Goal: Transaction & Acquisition: Purchase product/service

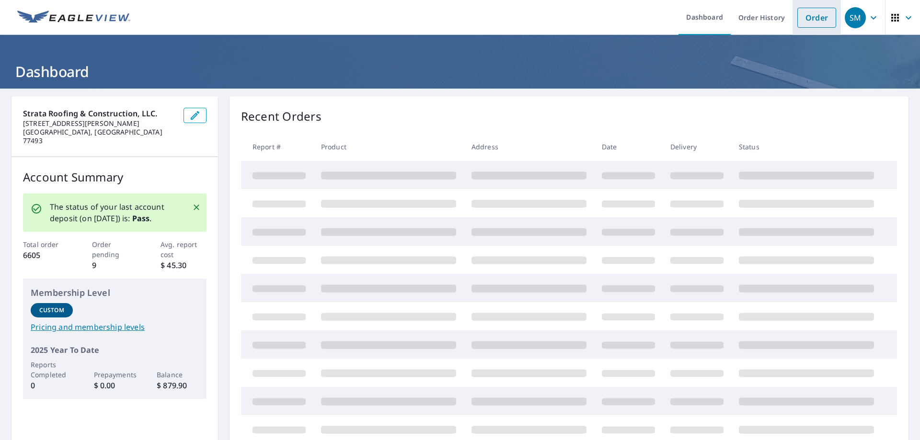
click at [804, 16] on link "Order" at bounding box center [817, 18] width 39 height 20
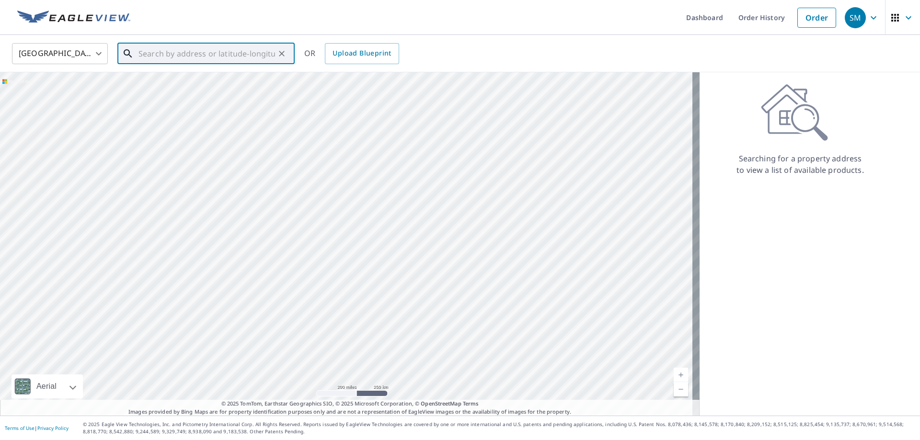
click at [151, 52] on input "text" at bounding box center [207, 53] width 137 height 27
click at [151, 53] on input "15506 [PERSON_NAME]'s Run cypress" at bounding box center [207, 53] width 137 height 27
click at [155, 53] on input "15506 [PERSON_NAME]'s Run cypress" at bounding box center [207, 53] width 137 height 27
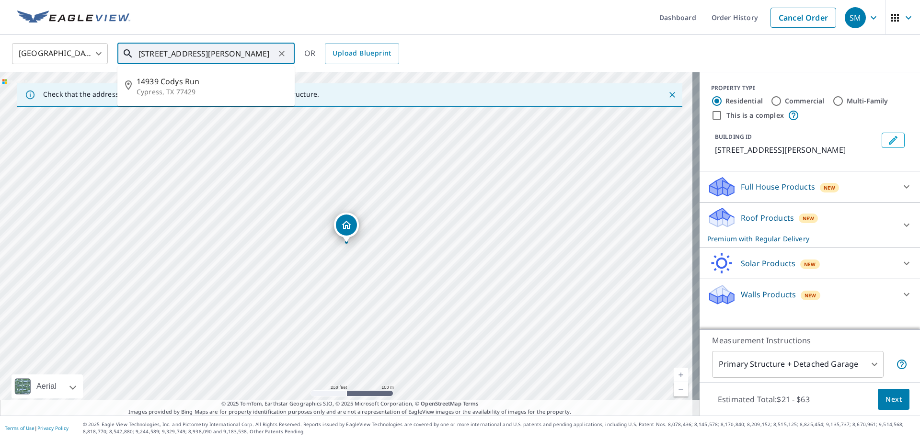
click at [160, 53] on input "[STREET_ADDRESS][PERSON_NAME]" at bounding box center [207, 53] width 137 height 27
drag, startPoint x: 384, startPoint y: 201, endPoint x: 376, endPoint y: 327, distance: 126.3
click at [376, 327] on div "[STREET_ADDRESS][PERSON_NAME]" at bounding box center [350, 244] width 700 height 344
click at [339, 283] on div "[STREET_ADDRESS][PERSON_NAME]" at bounding box center [350, 244] width 700 height 344
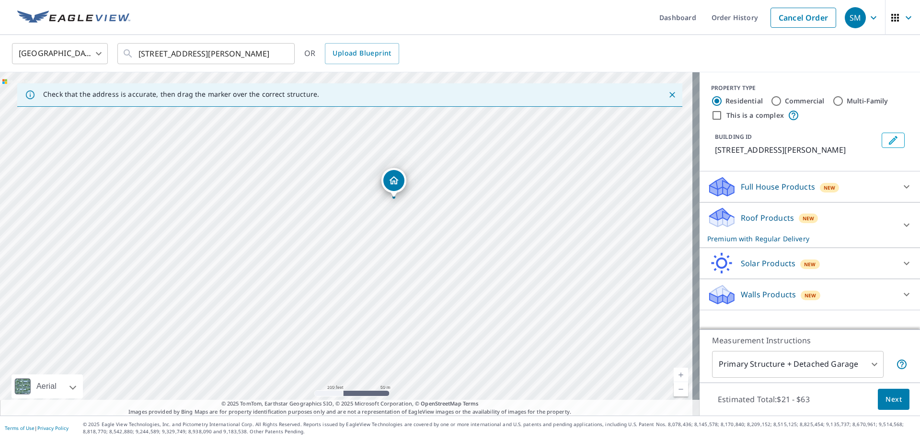
drag, startPoint x: 347, startPoint y: 240, endPoint x: 395, endPoint y: 195, distance: 65.4
drag, startPoint x: 346, startPoint y: 239, endPoint x: 376, endPoint y: 208, distance: 43.4
drag, startPoint x: 348, startPoint y: 239, endPoint x: 237, endPoint y: 278, distance: 118.1
drag, startPoint x: 346, startPoint y: 244, endPoint x: 384, endPoint y: 228, distance: 41.9
click at [384, 228] on div "[STREET_ADDRESS][PERSON_NAME]" at bounding box center [350, 244] width 700 height 344
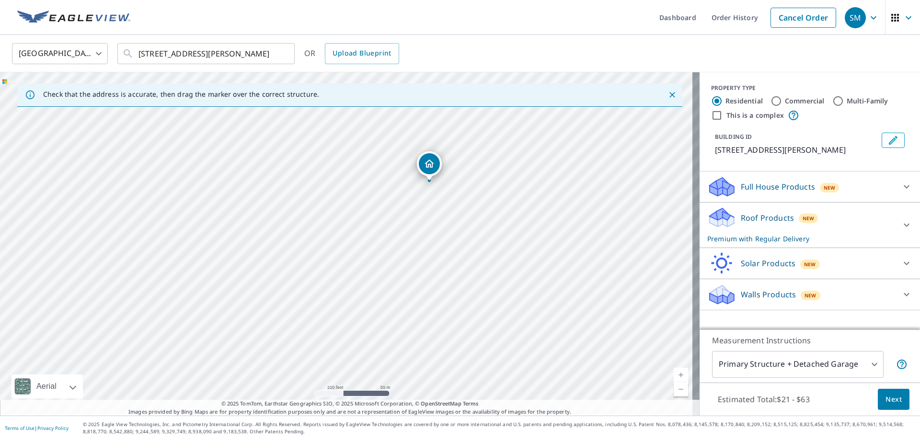
drag, startPoint x: 385, startPoint y: 222, endPoint x: 429, endPoint y: 177, distance: 63.4
drag, startPoint x: 347, startPoint y: 242, endPoint x: 385, endPoint y: 274, distance: 49.6
drag, startPoint x: 347, startPoint y: 239, endPoint x: 403, endPoint y: 179, distance: 81.7
drag, startPoint x: 348, startPoint y: 240, endPoint x: 248, endPoint y: 347, distance: 146.5
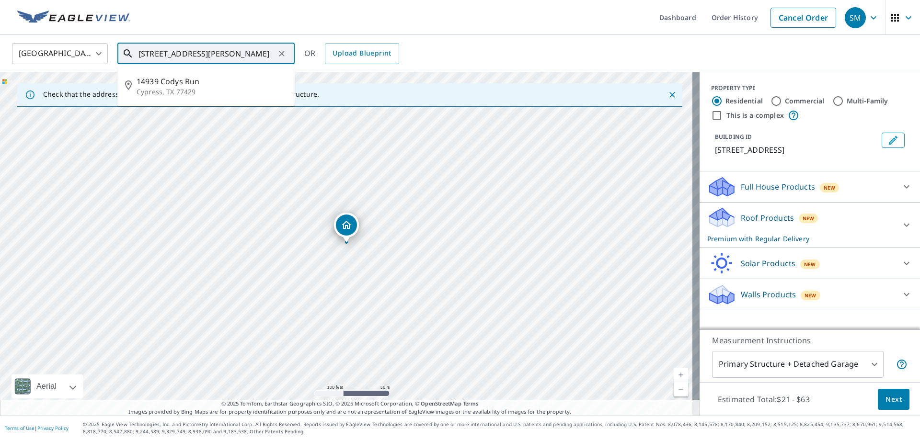
click at [160, 51] on input "[STREET_ADDRESS][PERSON_NAME]" at bounding box center [207, 53] width 137 height 27
click at [196, 90] on p "Cypress, TX 77429" at bounding box center [212, 92] width 150 height 10
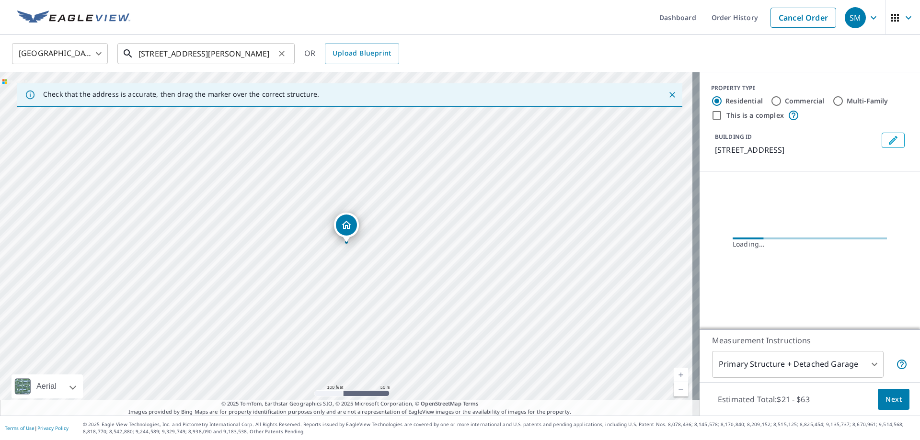
click at [160, 51] on input "[STREET_ADDRESS][PERSON_NAME]" at bounding box center [207, 53] width 137 height 27
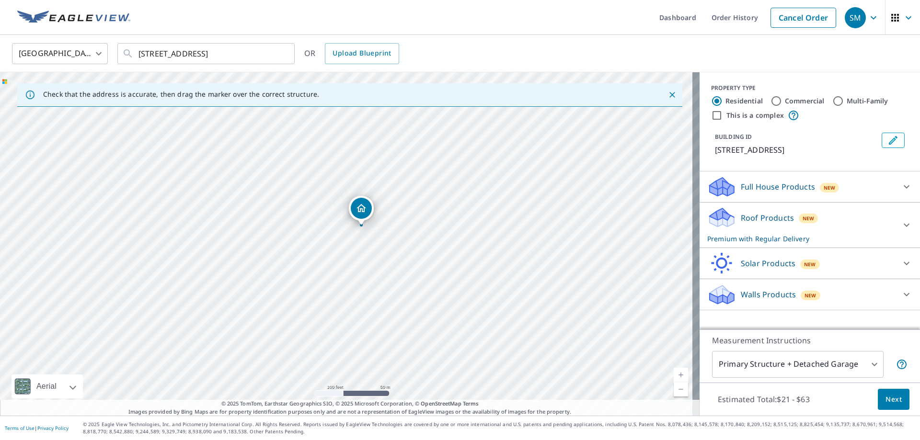
drag, startPoint x: 347, startPoint y: 243, endPoint x: 361, endPoint y: 226, distance: 22.8
drag, startPoint x: 521, startPoint y: 251, endPoint x: 554, endPoint y: 232, distance: 38.2
click at [554, 232] on div "[STREET_ADDRESS][PERSON_NAME]" at bounding box center [350, 244] width 700 height 344
drag, startPoint x: 380, startPoint y: 223, endPoint x: 324, endPoint y: 212, distance: 57.7
click at [324, 212] on div "[STREET_ADDRESS]" at bounding box center [350, 244] width 700 height 344
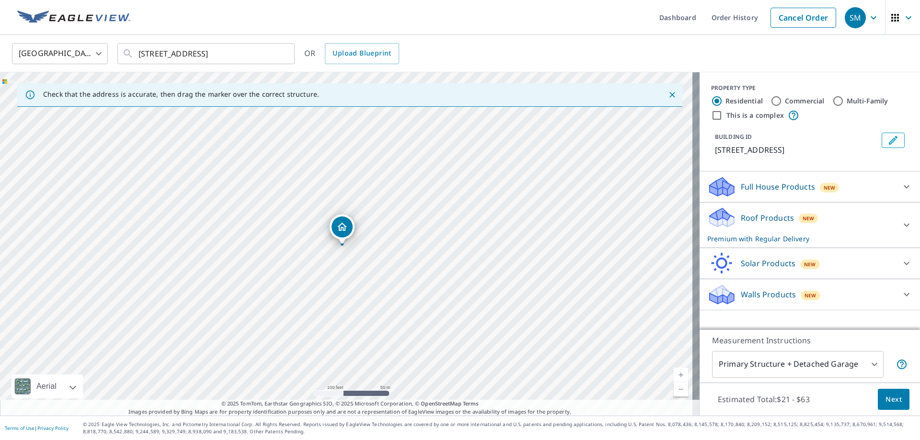
click at [319, 214] on div "[STREET_ADDRESS]" at bounding box center [350, 244] width 700 height 344
drag, startPoint x: 341, startPoint y: 241, endPoint x: 329, endPoint y: 257, distance: 20.3
drag, startPoint x: 346, startPoint y: 241, endPoint x: 330, endPoint y: 253, distance: 20.2
drag, startPoint x: 349, startPoint y: 241, endPoint x: 337, endPoint y: 256, distance: 19.4
drag, startPoint x: 344, startPoint y: 243, endPoint x: 330, endPoint y: 257, distance: 19.3
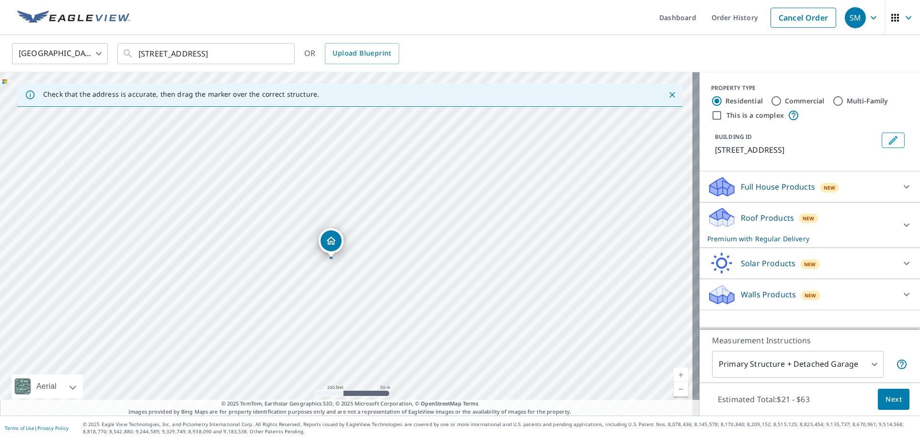
drag, startPoint x: 344, startPoint y: 242, endPoint x: 329, endPoint y: 257, distance: 21.7
drag, startPoint x: 345, startPoint y: 242, endPoint x: 330, endPoint y: 258, distance: 22.7
drag, startPoint x: 344, startPoint y: 242, endPoint x: 329, endPoint y: 253, distance: 18.8
drag, startPoint x: 329, startPoint y: 253, endPoint x: 324, endPoint y: 261, distance: 9.7
click at [324, 261] on div "[STREET_ADDRESS]" at bounding box center [350, 244] width 700 height 344
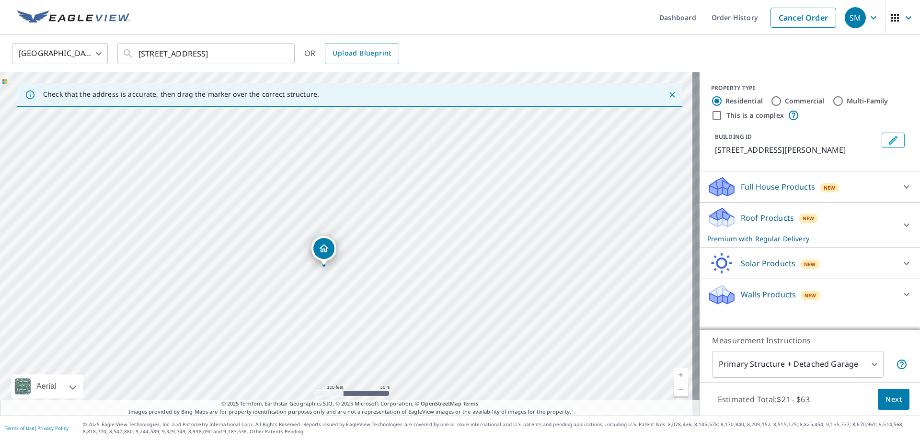
drag, startPoint x: 339, startPoint y: 251, endPoint x: 322, endPoint y: 266, distance: 22.8
drag, startPoint x: 344, startPoint y: 242, endPoint x: 424, endPoint y: 234, distance: 79.9
drag, startPoint x: 345, startPoint y: 238, endPoint x: 362, endPoint y: 222, distance: 23.1
drag, startPoint x: 348, startPoint y: 239, endPoint x: 362, endPoint y: 220, distance: 22.9
drag, startPoint x: 346, startPoint y: 240, endPoint x: 359, endPoint y: 223, distance: 21.4
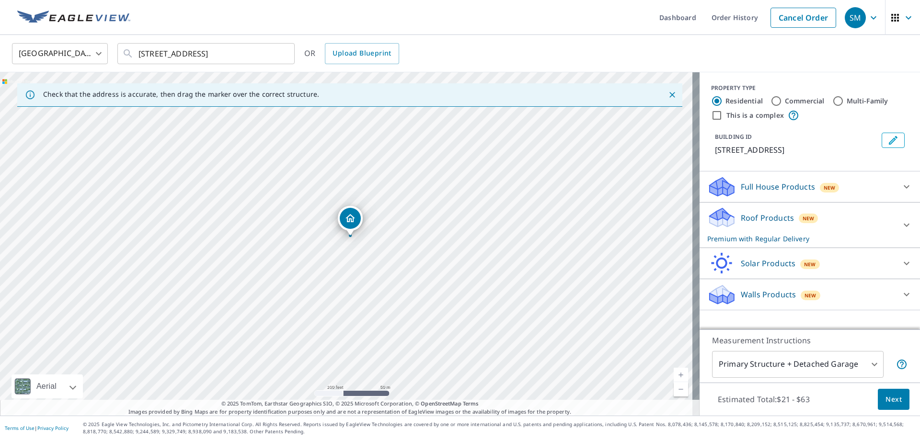
drag, startPoint x: 359, startPoint y: 223, endPoint x: 363, endPoint y: 217, distance: 7.7
click at [363, 217] on div "[STREET_ADDRESS]" at bounding box center [350, 244] width 700 height 344
drag, startPoint x: 350, startPoint y: 234, endPoint x: 364, endPoint y: 220, distance: 19.7
drag, startPoint x: 348, startPoint y: 241, endPoint x: 361, endPoint y: 222, distance: 22.5
drag, startPoint x: 404, startPoint y: 185, endPoint x: 437, endPoint y: 270, distance: 91.5
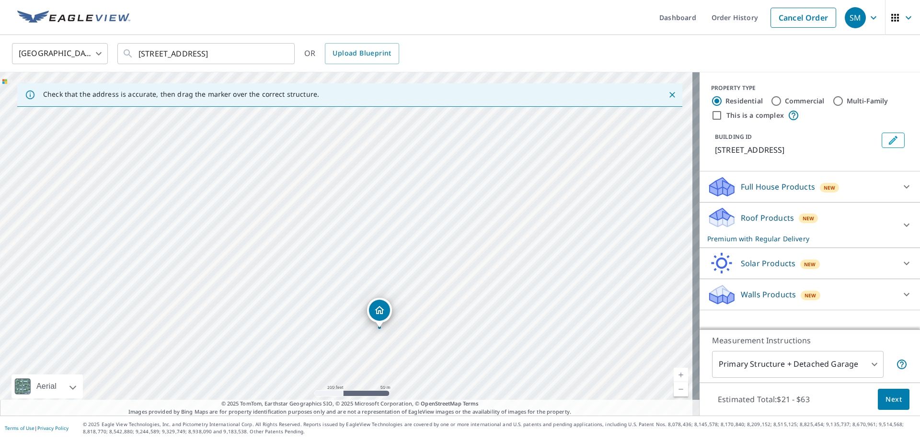
click at [437, 270] on div "[STREET_ADDRESS][PERSON_NAME]" at bounding box center [350, 244] width 700 height 344
drag, startPoint x: 375, startPoint y: 324, endPoint x: 294, endPoint y: 229, distance: 125.1
drag, startPoint x: 345, startPoint y: 239, endPoint x: 382, endPoint y: 319, distance: 88.1
drag, startPoint x: 406, startPoint y: 335, endPoint x: 301, endPoint y: 302, distance: 110.2
click at [301, 302] on div "[STREET_ADDRESS]" at bounding box center [350, 244] width 700 height 344
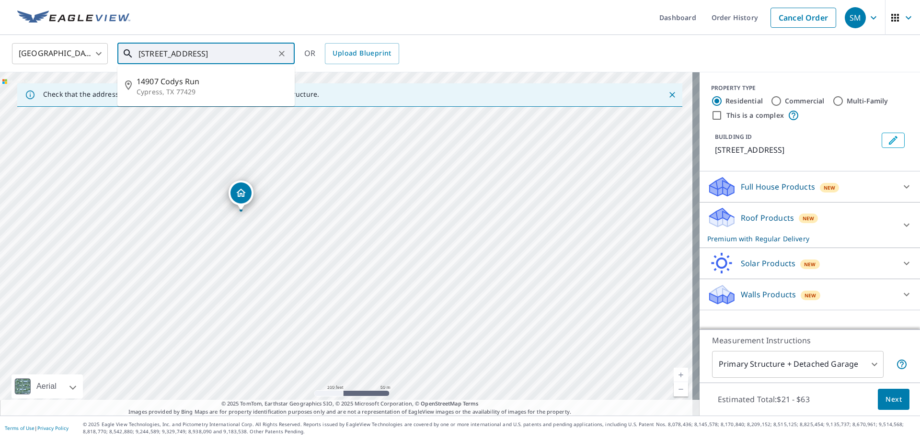
click at [151, 53] on input "[STREET_ADDRESS]" at bounding box center [207, 53] width 137 height 27
type input "[STREET_ADDRESS]"
click at [283, 57] on icon "Clear" at bounding box center [282, 54] width 10 height 10
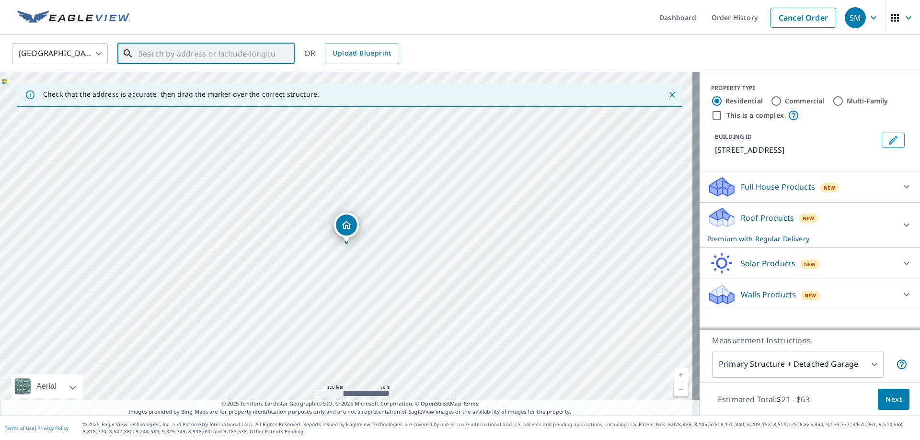
click at [283, 57] on div at bounding box center [281, 53] width 12 height 13
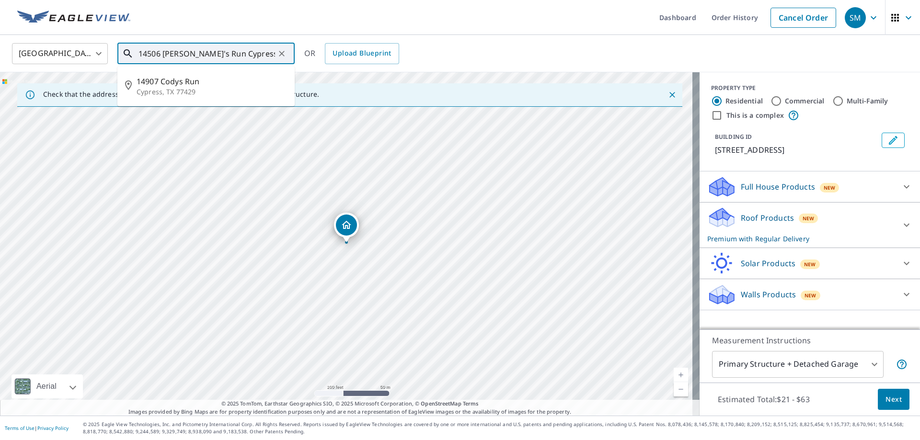
type input "14506 [PERSON_NAME]'s Run Cypress Tx 77429"
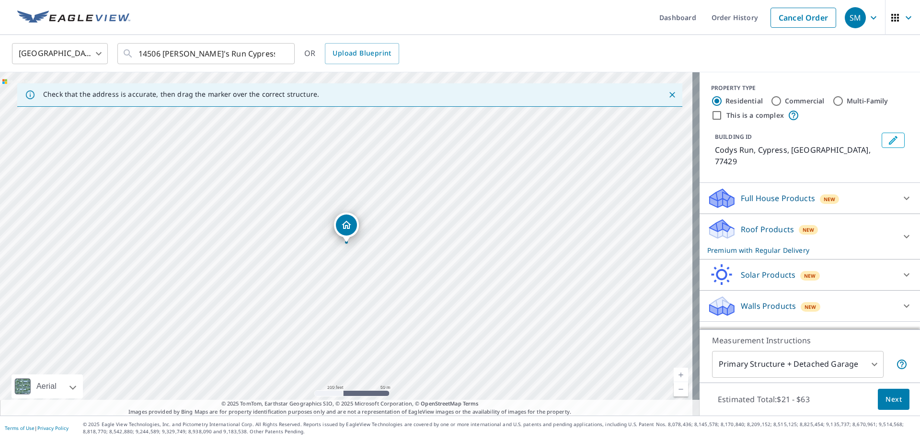
click at [347, 242] on div "Dropped pin, building 1, Residential property, Codys Run Cypress, TX 77429" at bounding box center [346, 238] width 12 height 10
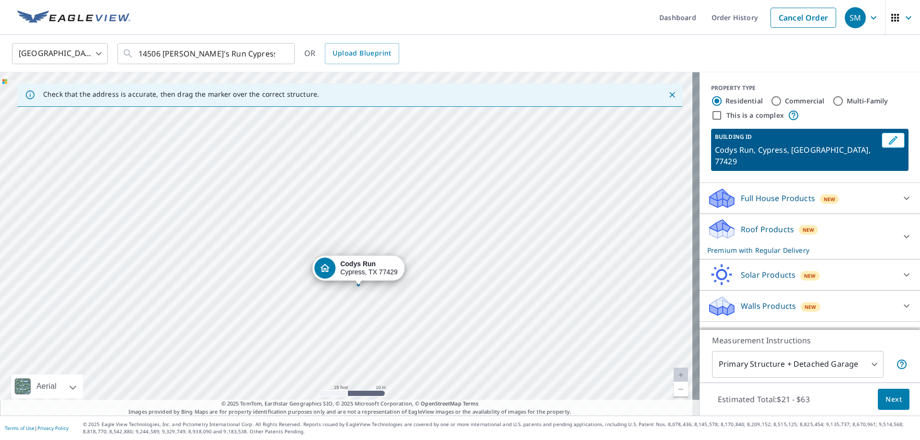
drag, startPoint x: 329, startPoint y: 241, endPoint x: 359, endPoint y: 284, distance: 53.0
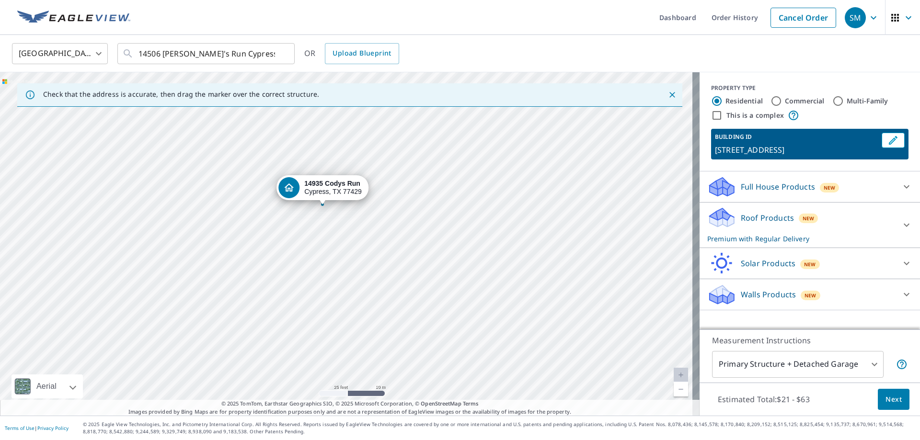
drag, startPoint x: 345, startPoint y: 239, endPoint x: 321, endPoint y: 201, distance: 44.8
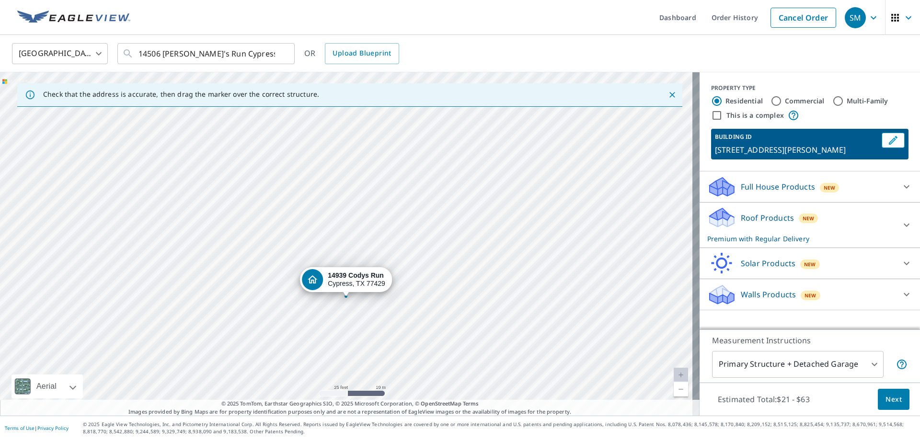
drag, startPoint x: 347, startPoint y: 242, endPoint x: 347, endPoint y: 296, distance: 54.2
drag, startPoint x: 535, startPoint y: 280, endPoint x: 517, endPoint y: 352, distance: 74.5
click at [517, 352] on div "[STREET_ADDRESS][PERSON_NAME]" at bounding box center [350, 244] width 700 height 344
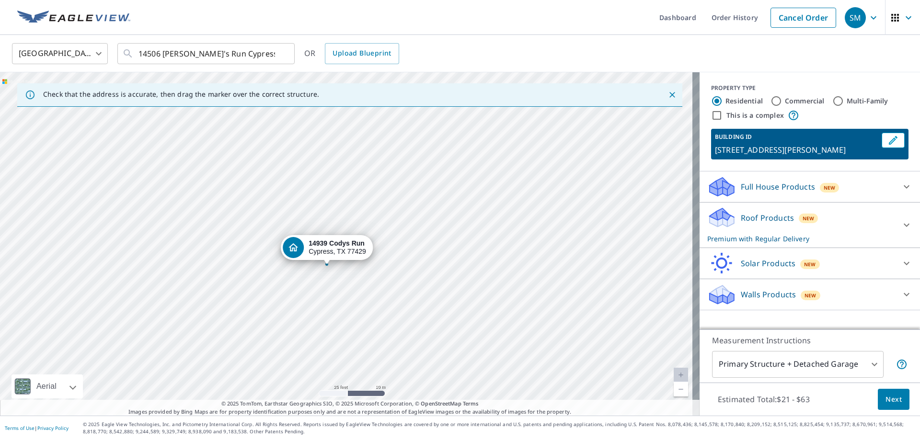
drag, startPoint x: 328, startPoint y: 312, endPoint x: 326, endPoint y: 262, distance: 50.4
drag, startPoint x: 341, startPoint y: 241, endPoint x: 307, endPoint y: 260, distance: 39.3
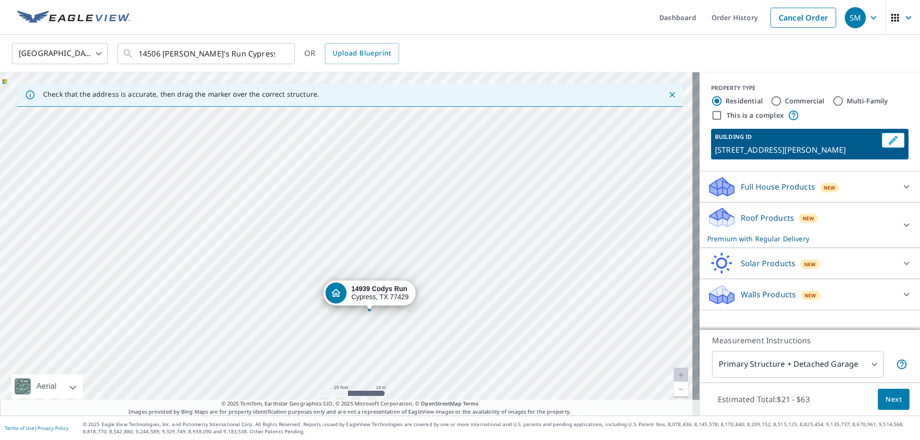
drag, startPoint x: 359, startPoint y: 236, endPoint x: 382, endPoint y: 303, distance: 71.4
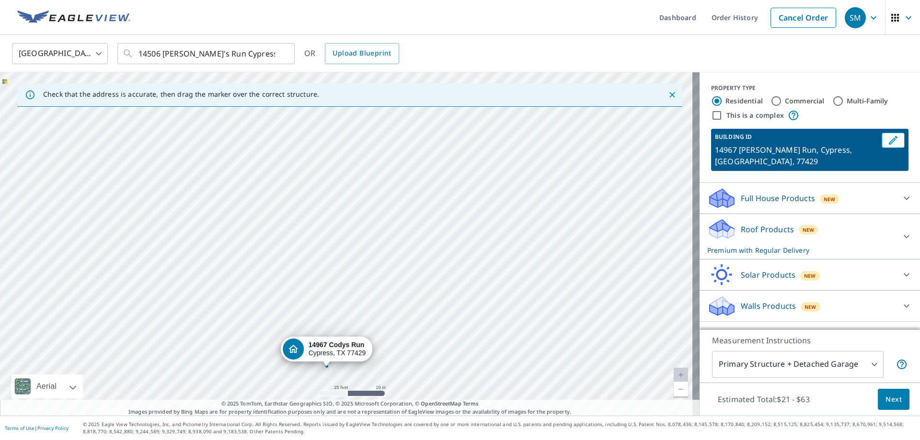
drag, startPoint x: 549, startPoint y: 273, endPoint x: 503, endPoint y: 440, distance: 172.9
click at [498, 440] on html "SM SM Dashboard Order History Cancel Order SM [GEOGRAPHIC_DATA] [GEOGRAPHIC_DAT…" at bounding box center [460, 220] width 920 height 440
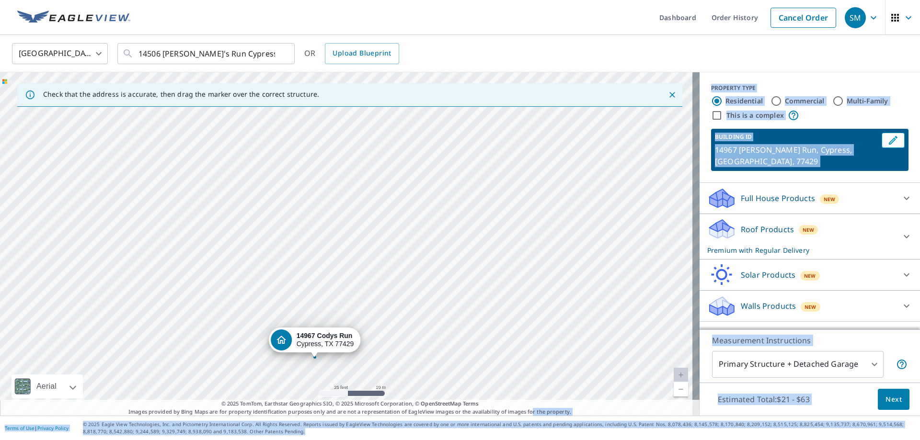
drag, startPoint x: 536, startPoint y: 438, endPoint x: 552, endPoint y: 459, distance: 26.5
click at [552, 440] on html "SM SM Dashboard Order History Cancel Order SM [GEOGRAPHIC_DATA] [GEOGRAPHIC_DAT…" at bounding box center [460, 220] width 920 height 440
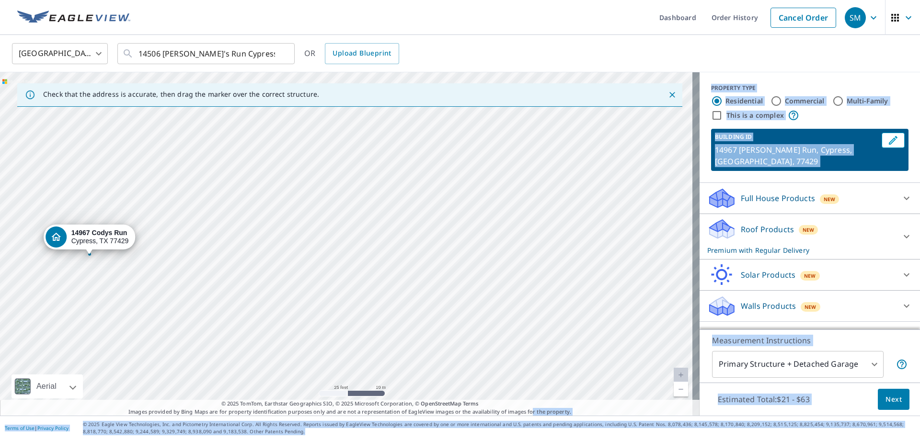
click at [292, 285] on div "14967 [PERSON_NAME] Run Cypress, TX 77429" at bounding box center [350, 244] width 700 height 344
drag, startPoint x: 356, startPoint y: 259, endPoint x: 635, endPoint y: 430, distance: 327.2
click at [634, 430] on div "Dashboard Order History Cancel Order SM [GEOGRAPHIC_DATA] [GEOGRAPHIC_DATA] ​ 1…" at bounding box center [460, 220] width 920 height 440
drag, startPoint x: 264, startPoint y: 221, endPoint x: 603, endPoint y: 386, distance: 376.8
click at [603, 386] on div "14967 [PERSON_NAME] Run Cypress, TX 77429" at bounding box center [350, 244] width 700 height 344
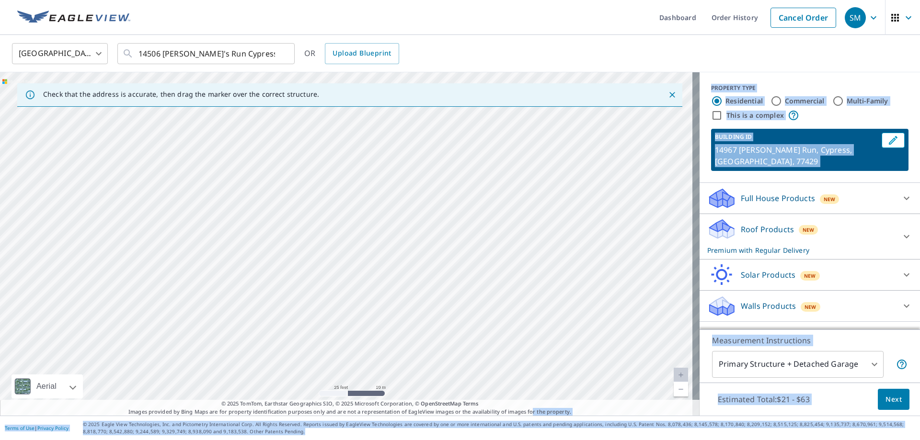
drag, startPoint x: 498, startPoint y: 231, endPoint x: 357, endPoint y: 416, distance: 233.5
click at [357, 416] on div "Dashboard Order History Cancel Order SM [GEOGRAPHIC_DATA] [GEOGRAPHIC_DATA] ​ 1…" at bounding box center [460, 220] width 920 height 440
drag, startPoint x: 513, startPoint y: 274, endPoint x: 889, endPoint y: 390, distance: 393.9
click at [889, 390] on div "Check that the address is accurate, then drag the marker over the correct struc…" at bounding box center [460, 244] width 920 height 344
drag, startPoint x: 93, startPoint y: 208, endPoint x: 920, endPoint y: 399, distance: 849.1
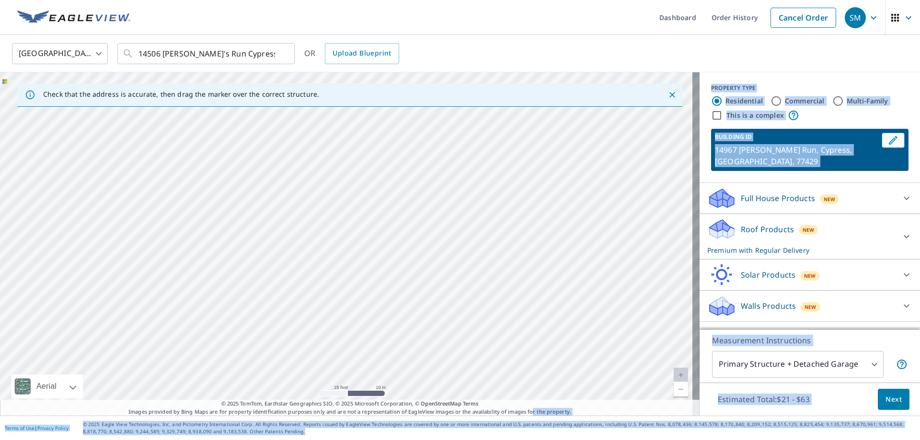
click at [920, 401] on div "Dashboard Order History Cancel Order SM [GEOGRAPHIC_DATA] [GEOGRAPHIC_DATA] ​ 1…" at bounding box center [460, 220] width 920 height 440
drag, startPoint x: 116, startPoint y: 265, endPoint x: 832, endPoint y: 458, distance: 740.9
click at [832, 440] on html "SM SM Dashboard Order History Cancel Order SM [GEOGRAPHIC_DATA] [GEOGRAPHIC_DAT…" at bounding box center [460, 220] width 920 height 440
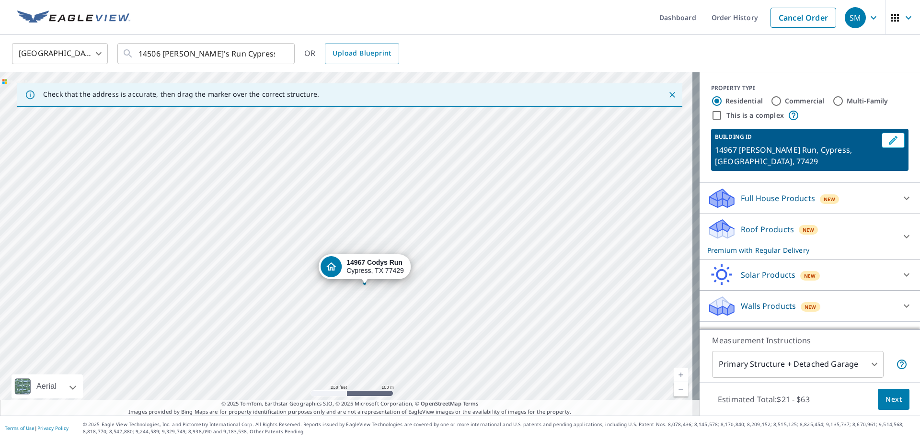
drag, startPoint x: 393, startPoint y: 275, endPoint x: 315, endPoint y: 227, distance: 91.2
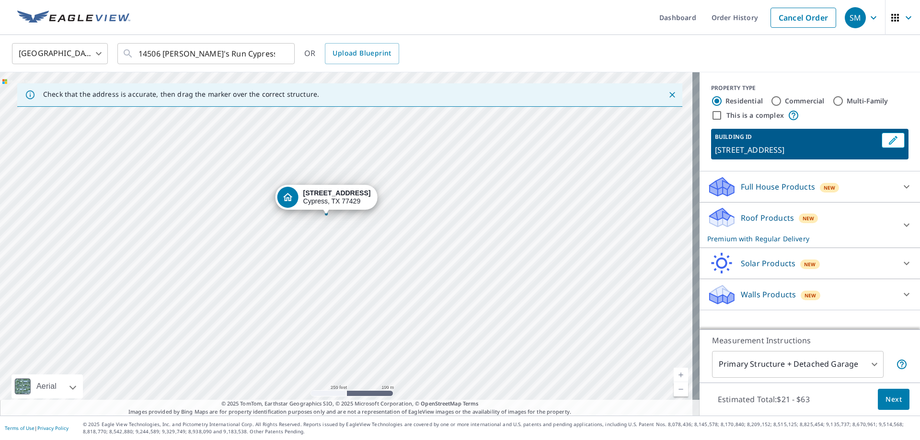
drag, startPoint x: 370, startPoint y: 229, endPoint x: 294, endPoint y: 197, distance: 82.5
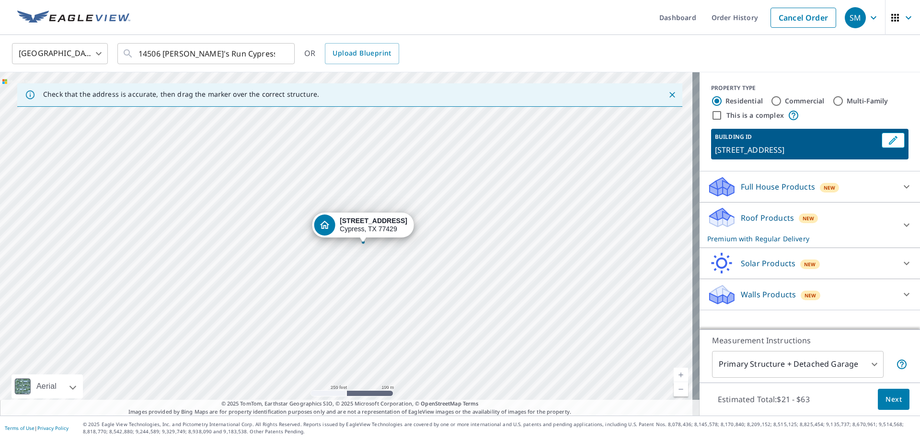
drag, startPoint x: 294, startPoint y: 197, endPoint x: 311, endPoint y: 197, distance: 16.8
click at [311, 197] on div "[STREET_ADDRESS][PERSON_NAME]" at bounding box center [350, 244] width 700 height 344
drag, startPoint x: 360, startPoint y: 241, endPoint x: 411, endPoint y: 244, distance: 50.9
drag, startPoint x: 349, startPoint y: 242, endPoint x: 379, endPoint y: 263, distance: 36.8
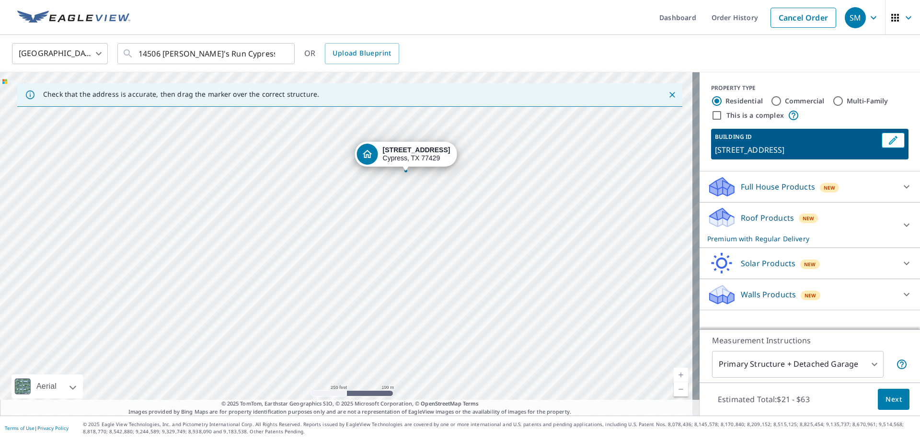
drag, startPoint x: 346, startPoint y: 238, endPoint x: 405, endPoint y: 167, distance: 92.9
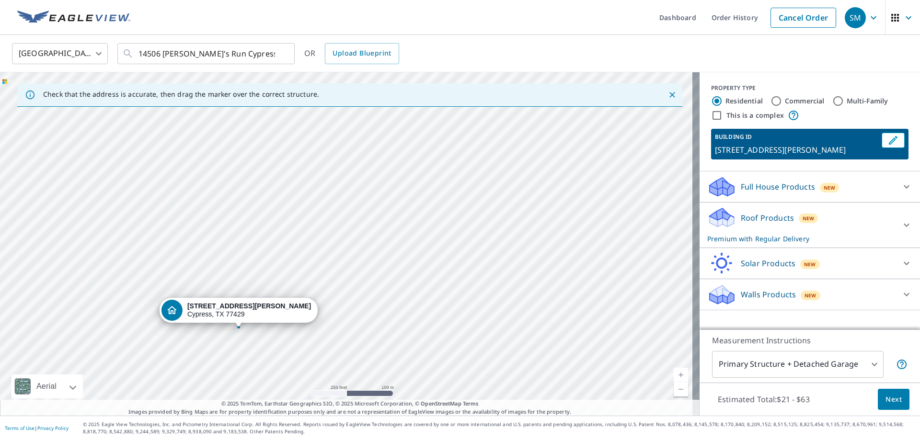
drag, startPoint x: 347, startPoint y: 240, endPoint x: 245, endPoint y: 324, distance: 131.8
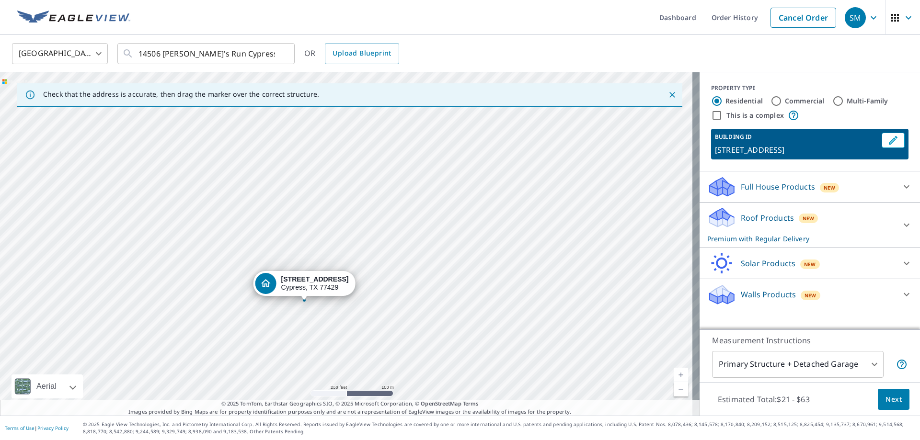
drag, startPoint x: 344, startPoint y: 240, endPoint x: 302, endPoint y: 298, distance: 71.3
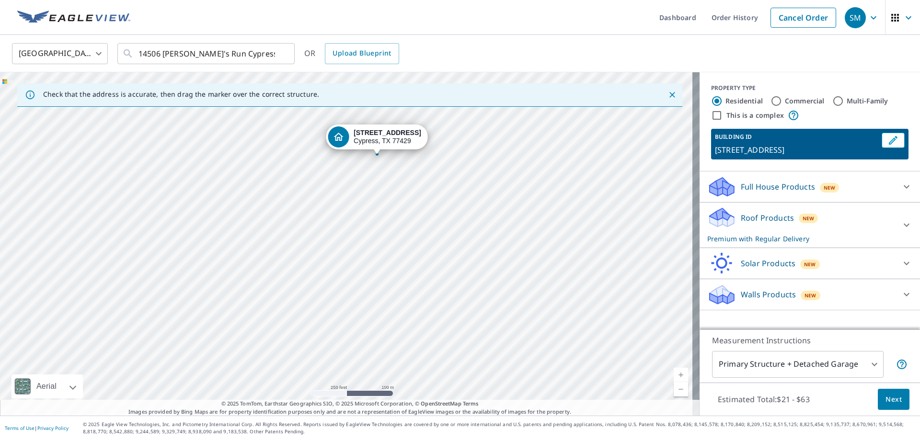
drag, startPoint x: 101, startPoint y: 326, endPoint x: 132, endPoint y: 238, distance: 93.4
click at [132, 238] on div "[STREET_ADDRESS][PERSON_NAME]" at bounding box center [350, 244] width 700 height 344
drag, startPoint x: 343, startPoint y: 147, endPoint x: 368, endPoint y: 119, distance: 37.7
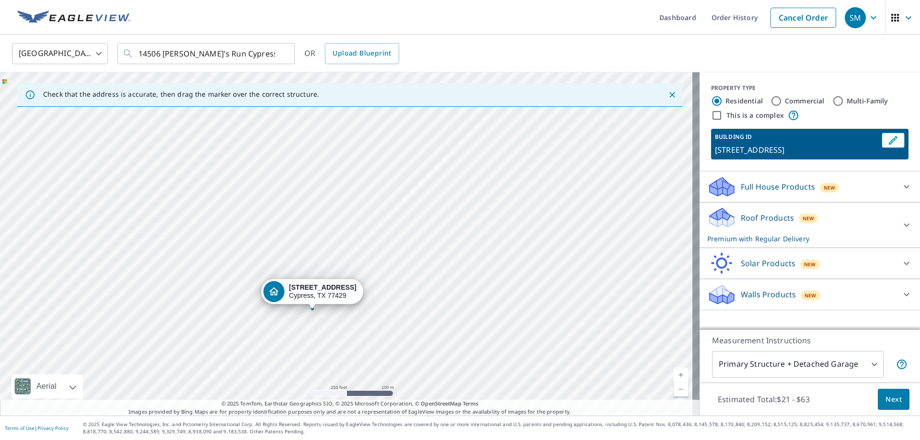
drag, startPoint x: 475, startPoint y: 137, endPoint x: 441, endPoint y: 203, distance: 74.8
click at [441, 203] on div "[STREET_ADDRESS][PERSON_NAME]" at bounding box center [350, 244] width 700 height 344
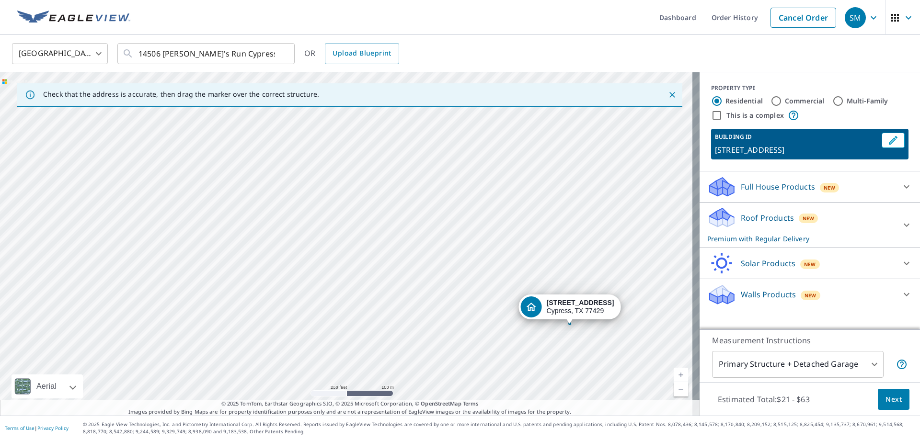
drag, startPoint x: 311, startPoint y: 306, endPoint x: 568, endPoint y: 321, distance: 257.8
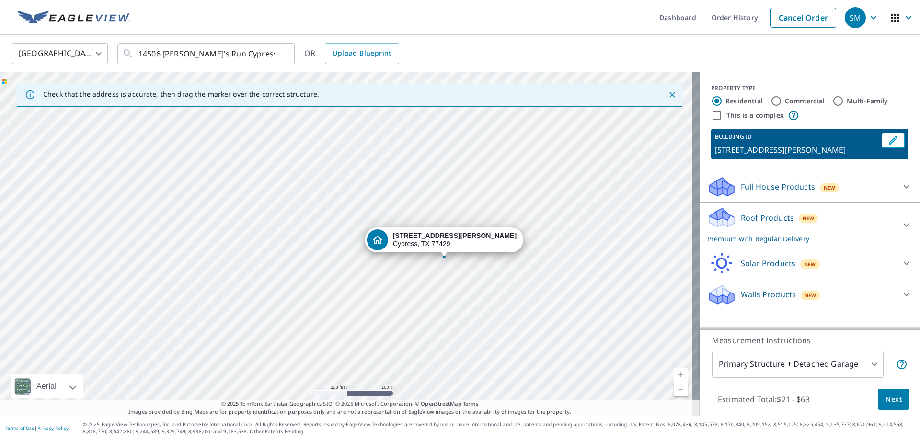
drag, startPoint x: 345, startPoint y: 233, endPoint x: 443, endPoint y: 247, distance: 98.8
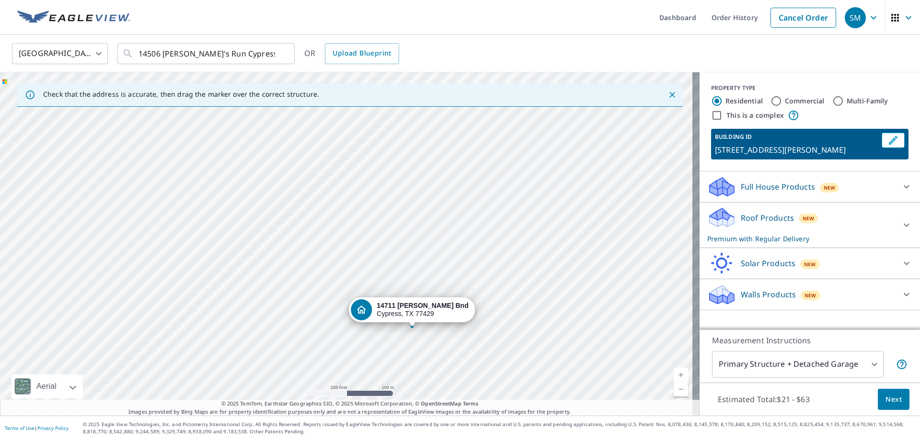
drag, startPoint x: 347, startPoint y: 238, endPoint x: 412, endPoint y: 322, distance: 106.9
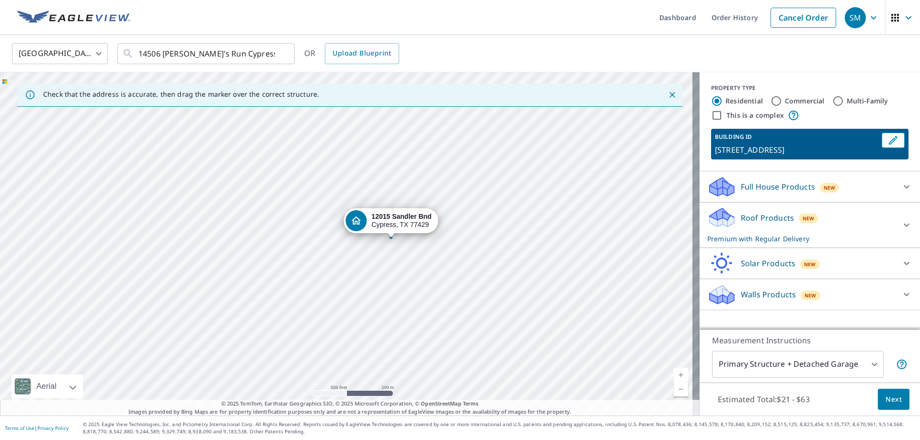
drag, startPoint x: 391, startPoint y: 221, endPoint x: 413, endPoint y: 228, distance: 23.5
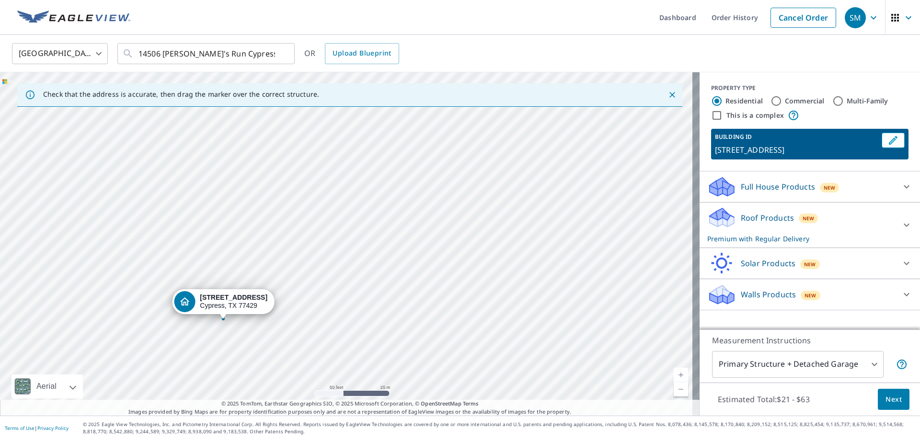
drag, startPoint x: 402, startPoint y: 182, endPoint x: 751, endPoint y: 135, distance: 351.6
click at [751, 135] on div "Check that the address is accurate, then drag the marker over the correct struc…" at bounding box center [460, 244] width 920 height 344
drag, startPoint x: 94, startPoint y: 169, endPoint x: 920, endPoint y: 120, distance: 826.8
click at [920, 120] on div "Dashboard Order History Cancel Order SM [GEOGRAPHIC_DATA] [GEOGRAPHIC_DATA] ​ 1…" at bounding box center [460, 220] width 920 height 440
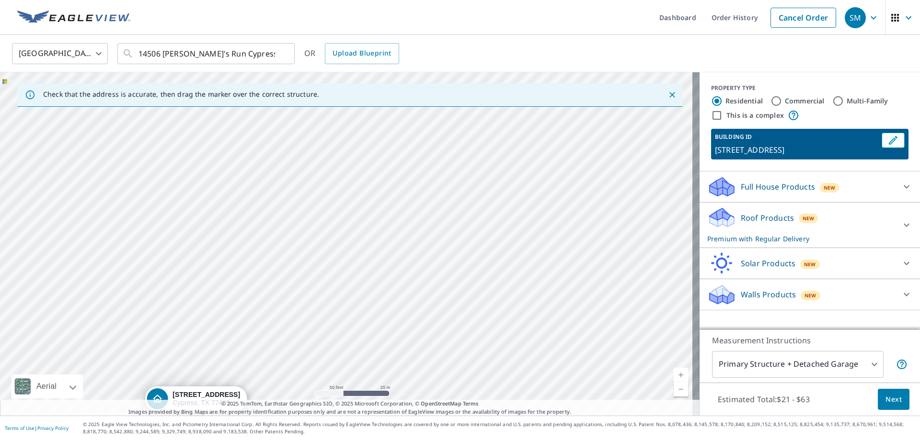
drag, startPoint x: 0, startPoint y: 217, endPoint x: 765, endPoint y: 353, distance: 777.0
click at [765, 353] on div "Check that the address is accurate, then drag the marker over the correct struc…" at bounding box center [460, 244] width 920 height 344
drag, startPoint x: 30, startPoint y: 139, endPoint x: 193, endPoint y: -58, distance: 256.0
click at [193, 0] on html "SM SM Dashboard Order History Cancel Order SM [GEOGRAPHIC_DATA] [GEOGRAPHIC_DAT…" at bounding box center [460, 220] width 920 height 440
